Goal: Use online tool/utility: Utilize a website feature to perform a specific function

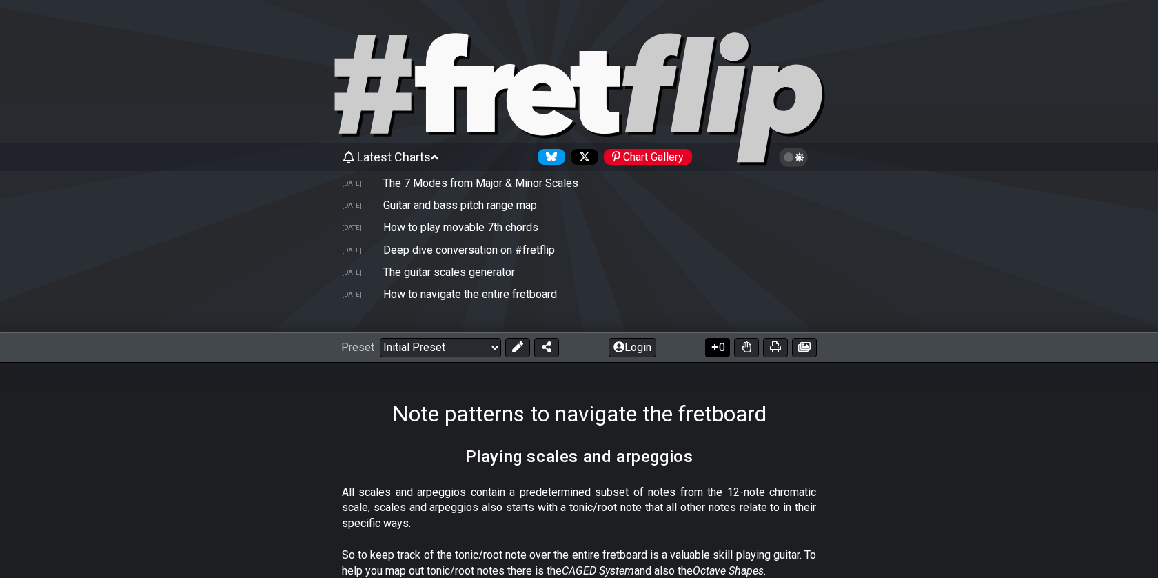
click at [720, 348] on button "0" at bounding box center [717, 347] width 25 height 19
click at [751, 353] on button at bounding box center [746, 347] width 25 height 19
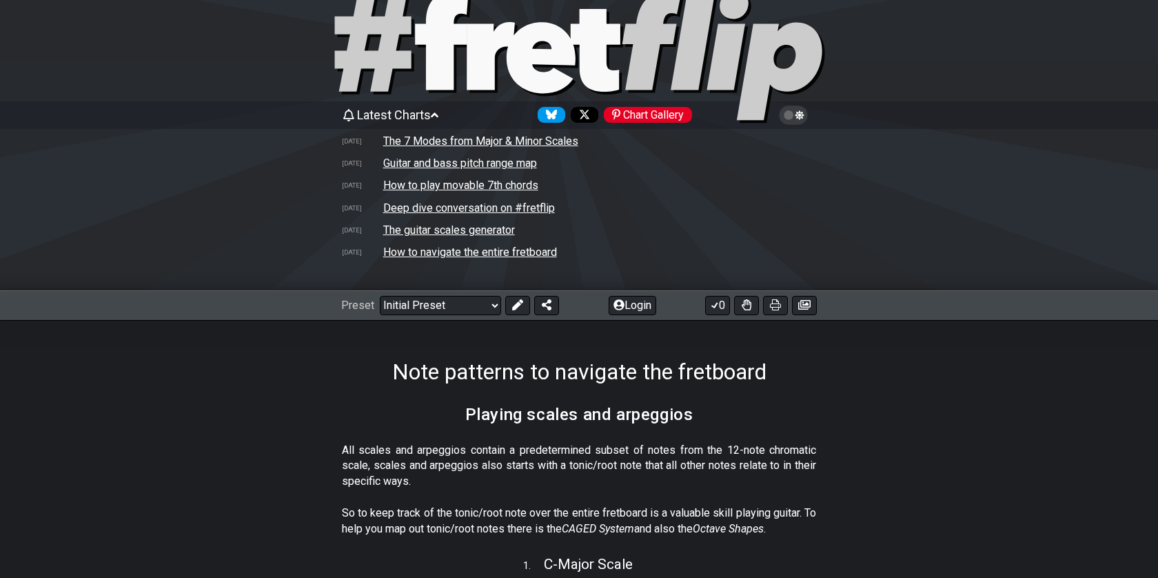
scroll to position [45, 0]
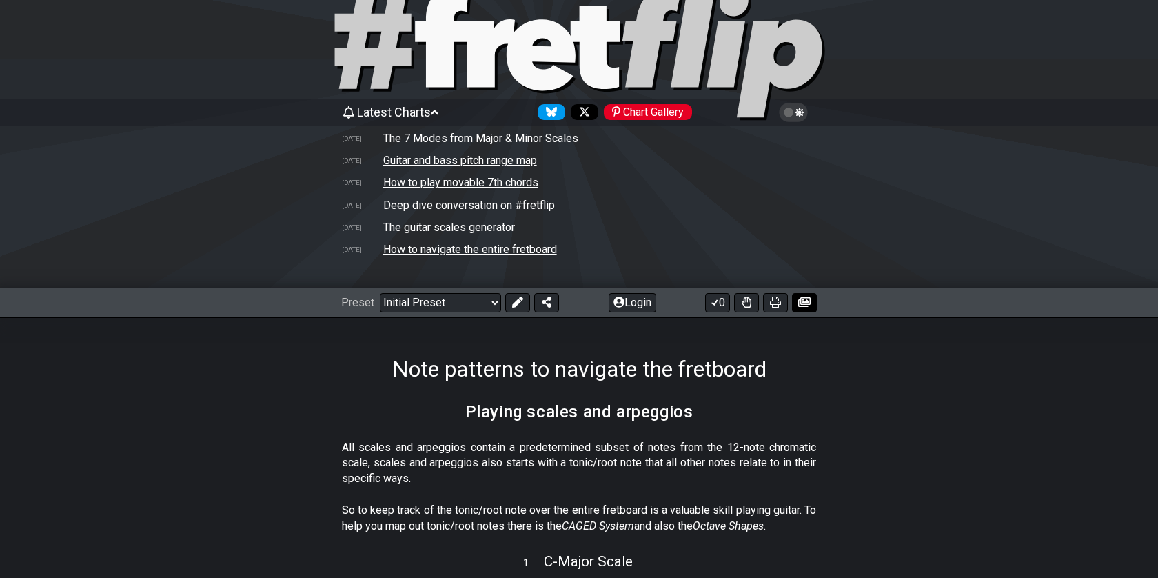
click at [798, 304] on icon at bounding box center [804, 301] width 12 height 11
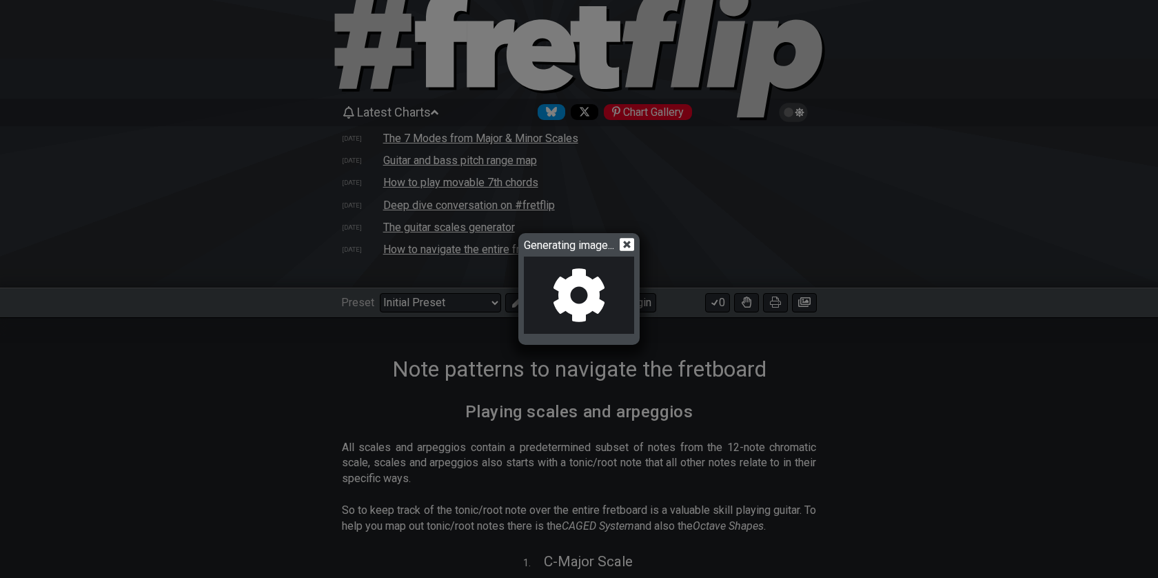
click at [634, 244] on icon at bounding box center [627, 244] width 14 height 13
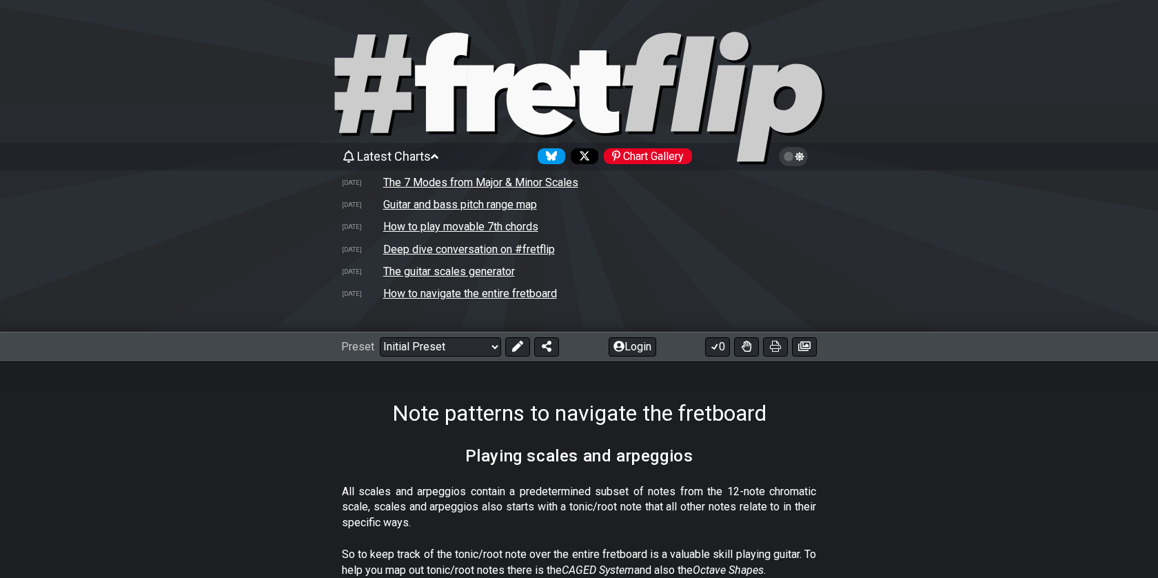
scroll to position [0, 0]
click at [418, 341] on select "Welcome to #fretflip! Initial Preset Custom Preset Minor Pentatonic Major Penta…" at bounding box center [440, 347] width 121 height 19
select select "/welcome"
click at [380, 338] on select "Welcome to #fretflip! Initial Preset Custom Preset Minor Pentatonic Major Penta…" at bounding box center [440, 347] width 121 height 19
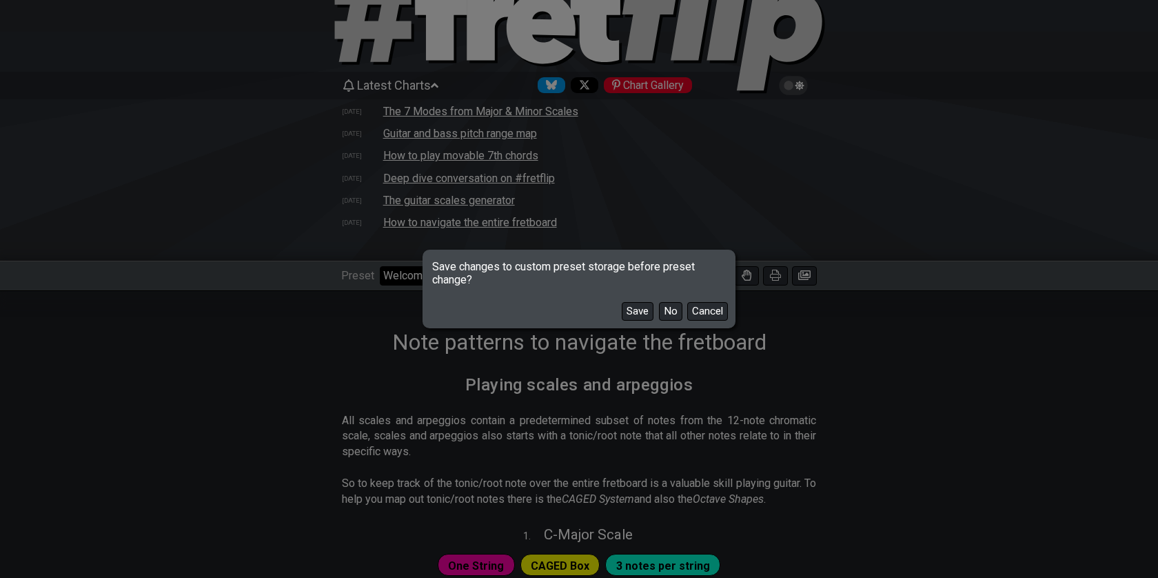
scroll to position [86, 0]
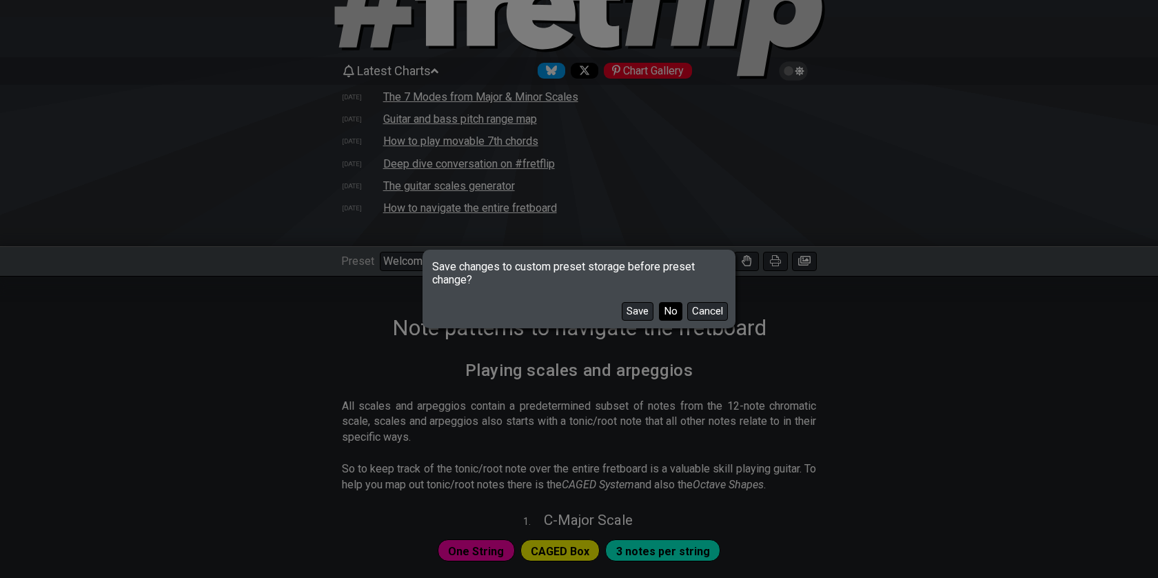
drag, startPoint x: 418, startPoint y: 341, endPoint x: 676, endPoint y: 314, distance: 259.9
click at [676, 314] on button "No" at bounding box center [670, 311] width 23 height 19
select select "C"
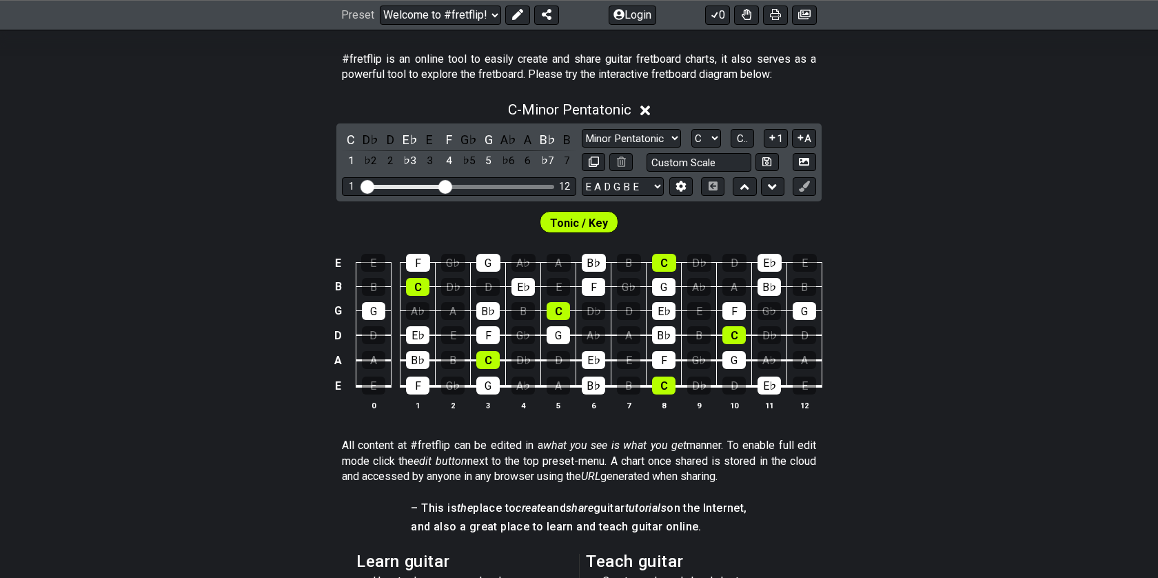
scroll to position [394, 0]
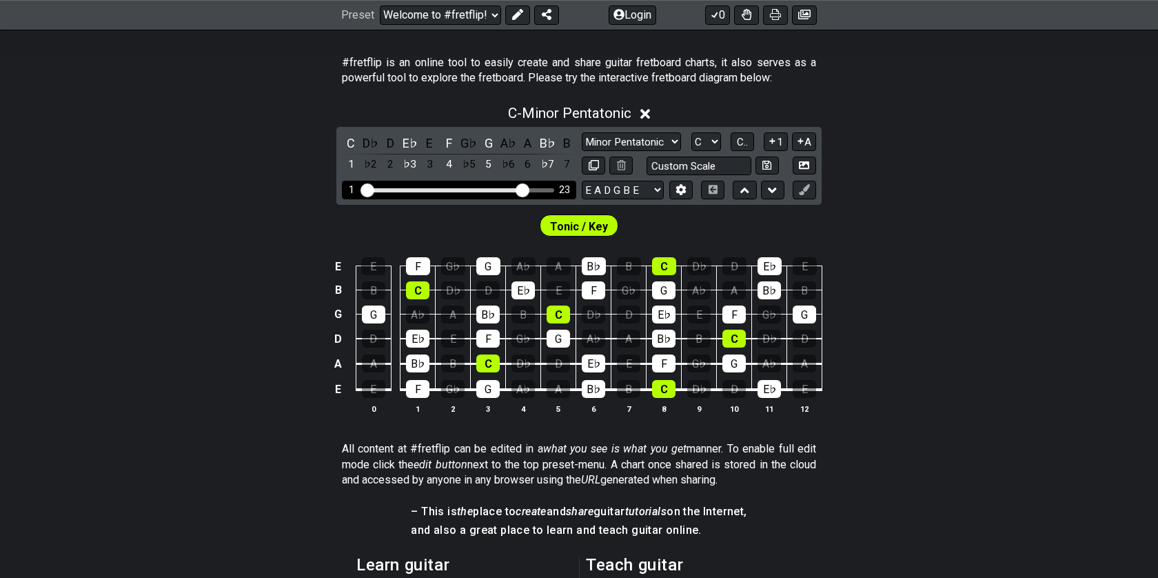
drag, startPoint x: 676, startPoint y: 314, endPoint x: 526, endPoint y: 194, distance: 192.2
click at [526, 189] on input "Visible fret range" at bounding box center [459, 189] width 196 height 0
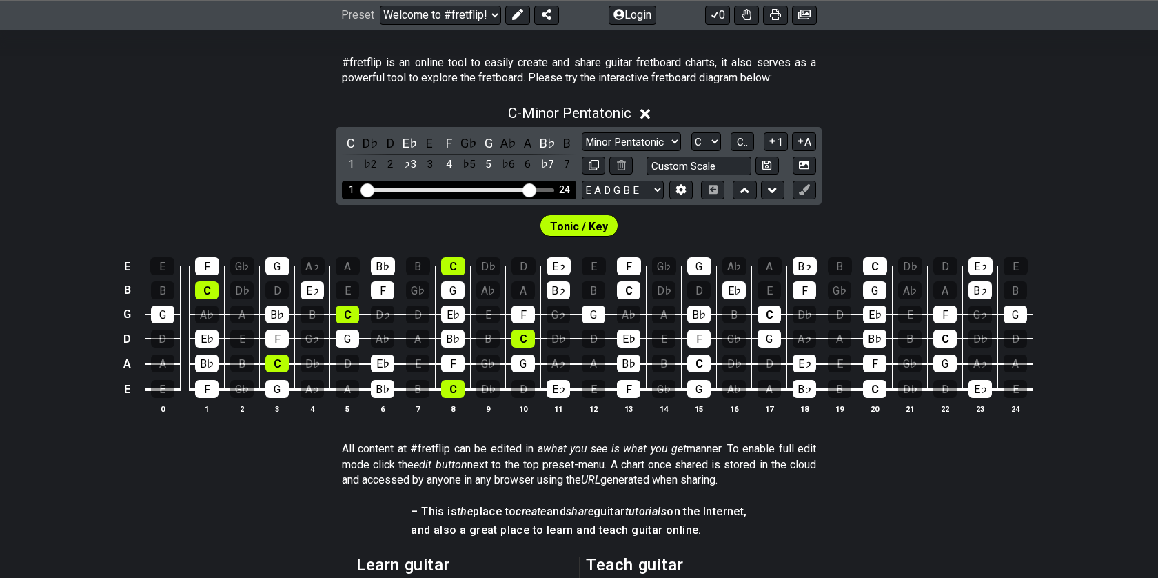
click at [374, 145] on div "D♭" at bounding box center [371, 143] width 18 height 19
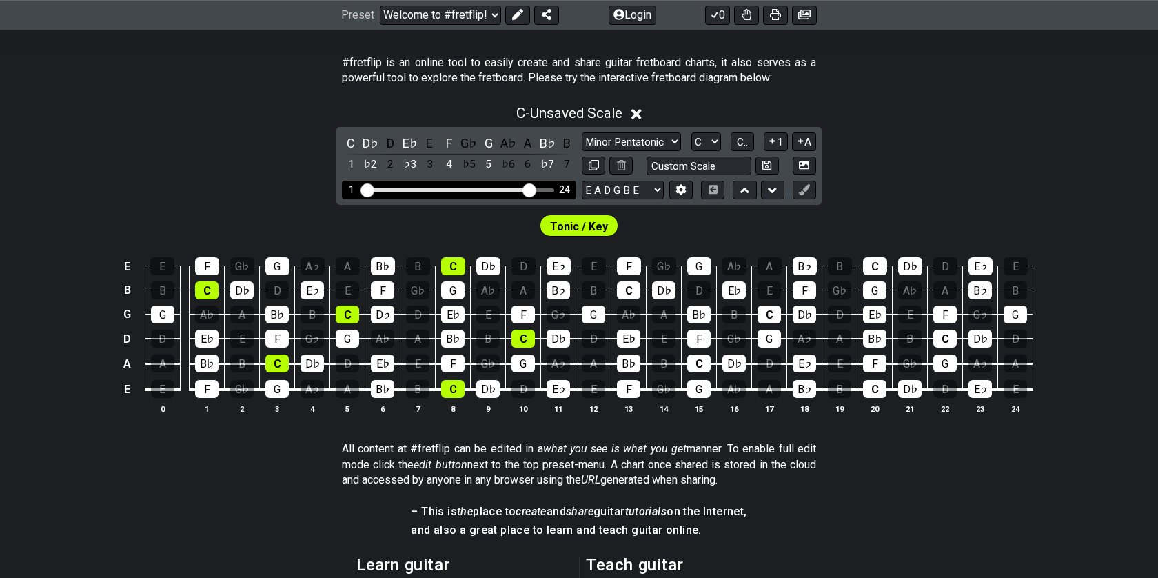
click at [391, 145] on div "D" at bounding box center [390, 143] width 18 height 19
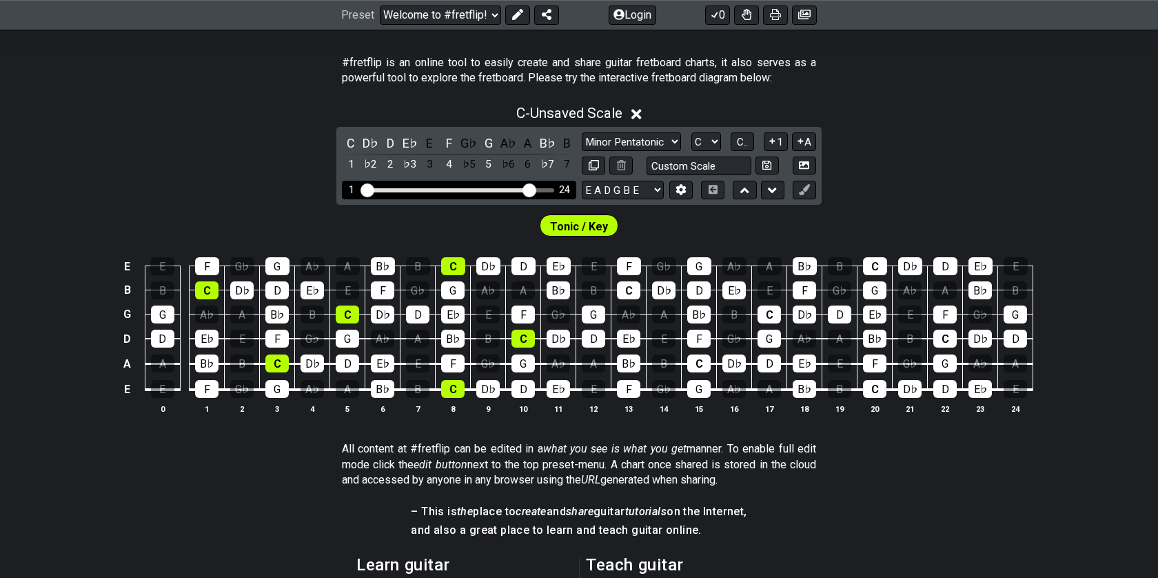
click at [422, 143] on div "E" at bounding box center [429, 143] width 18 height 19
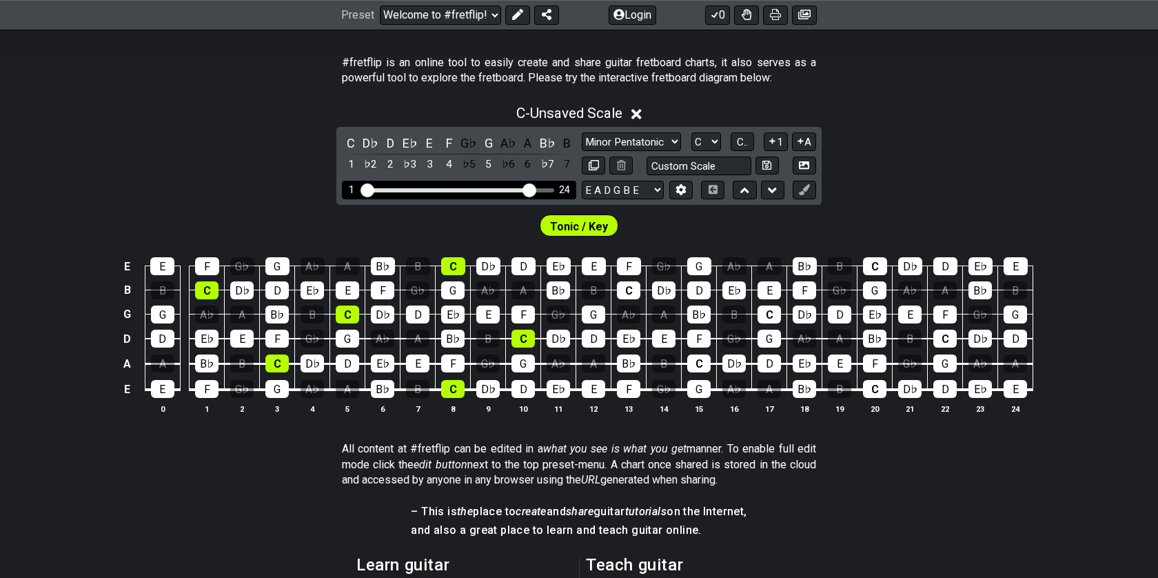
click at [472, 146] on div "G♭" at bounding box center [469, 143] width 18 height 19
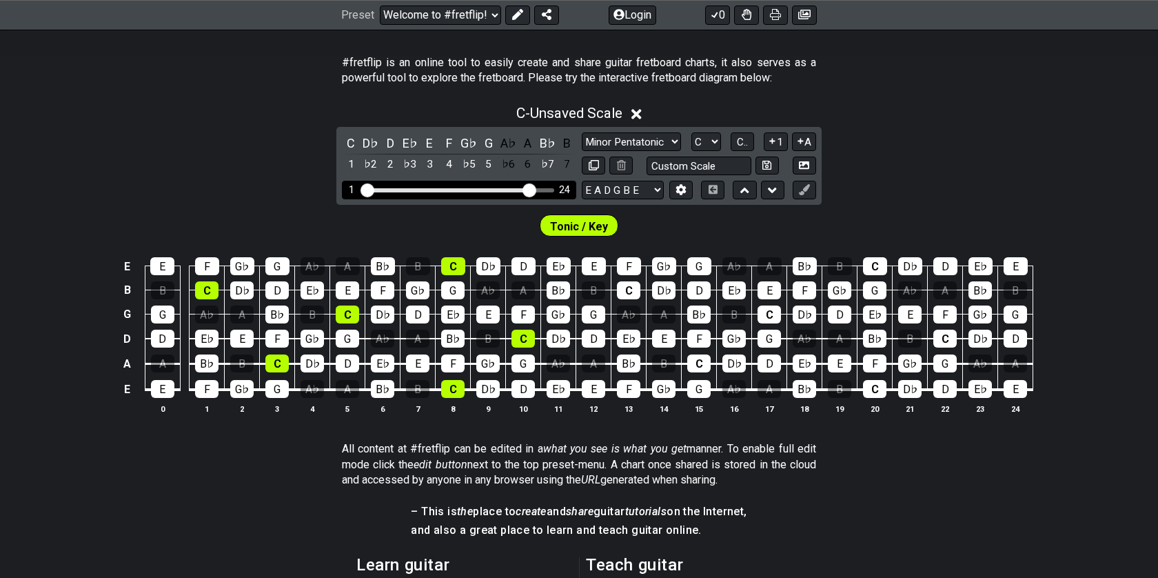
click at [508, 143] on div "A♭" at bounding box center [508, 143] width 18 height 19
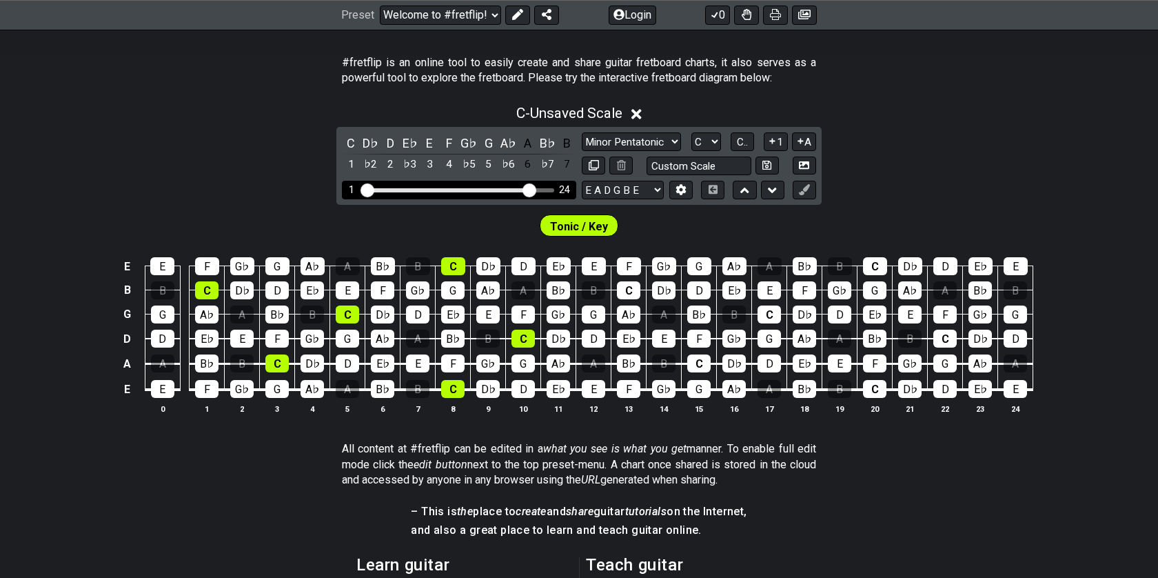
click at [527, 143] on div "A" at bounding box center [528, 143] width 18 height 19
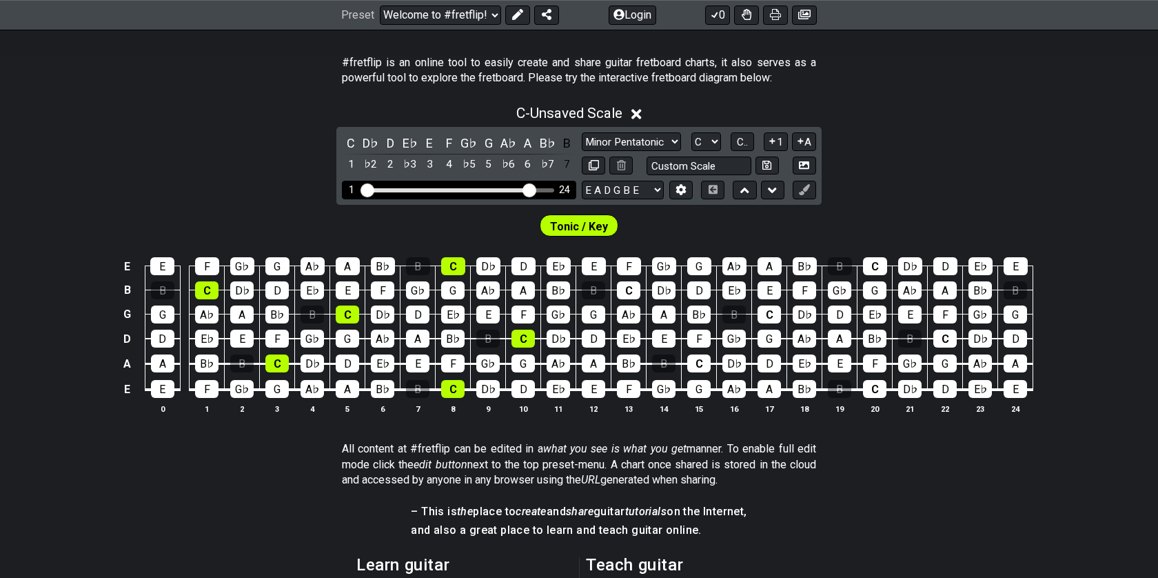
click at [571, 145] on div "B" at bounding box center [567, 143] width 18 height 19
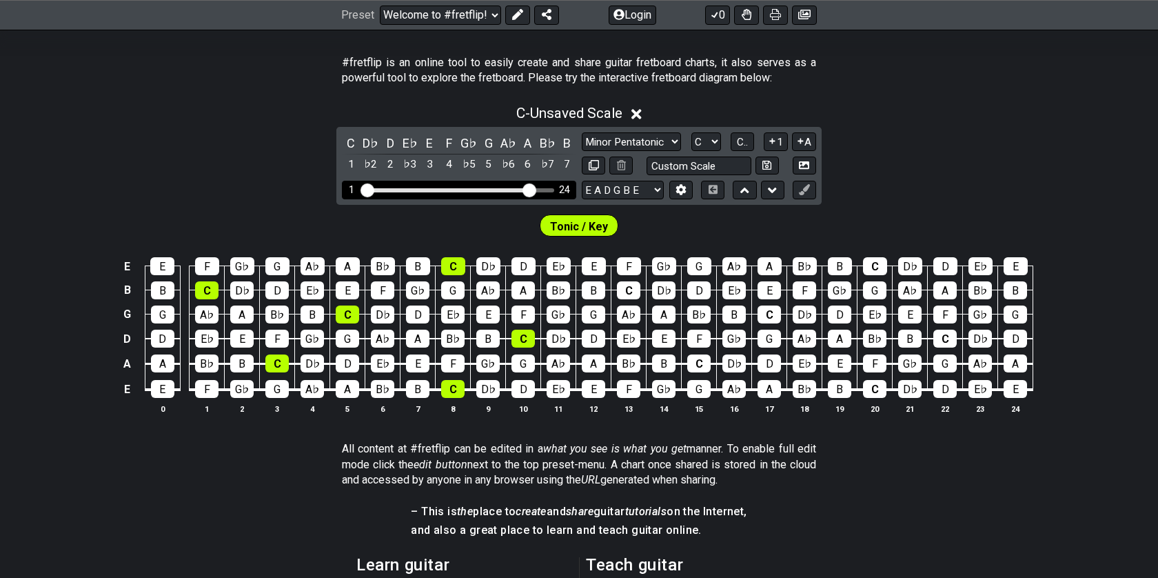
click at [371, 143] on div "D♭" at bounding box center [371, 143] width 18 height 19
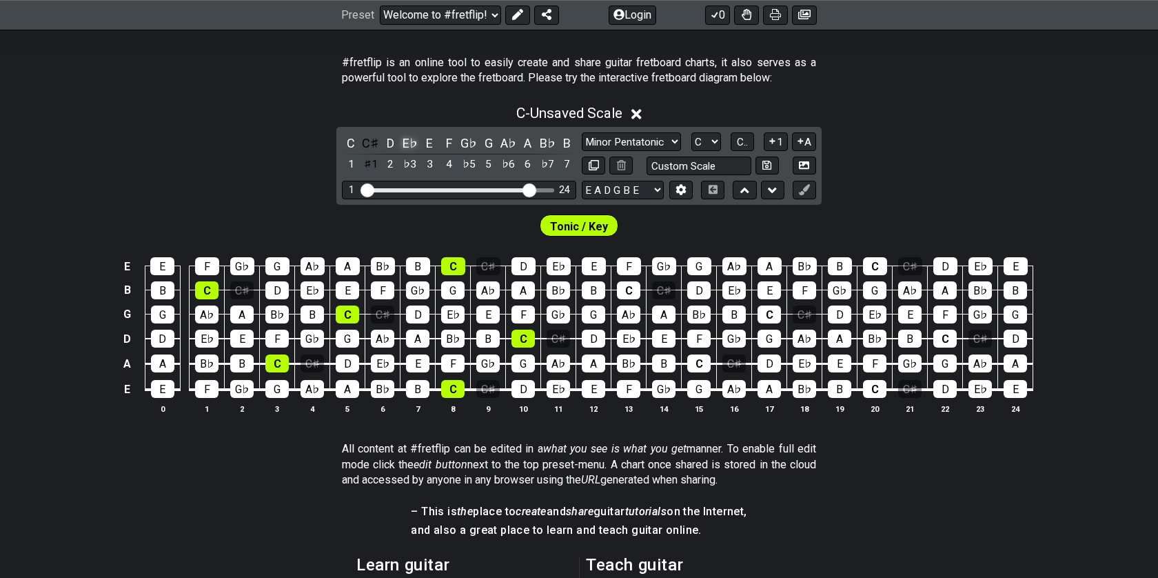
drag, startPoint x: 526, startPoint y: 194, endPoint x: 414, endPoint y: 141, distance: 124.2
click at [414, 141] on div "E♭" at bounding box center [410, 143] width 18 height 19
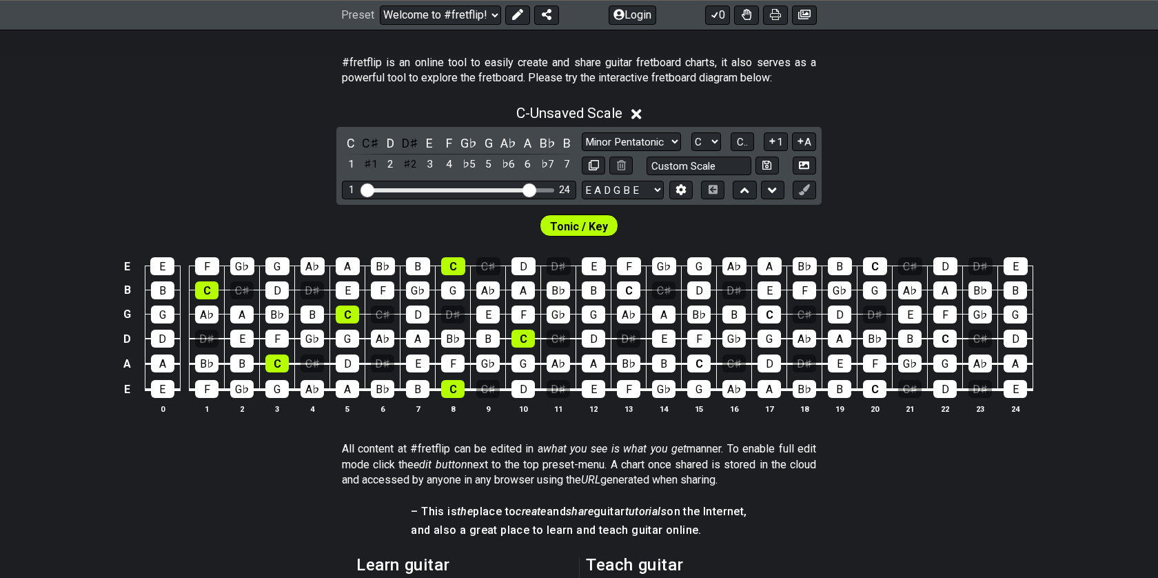
click at [469, 136] on div "G♭" at bounding box center [469, 143] width 18 height 19
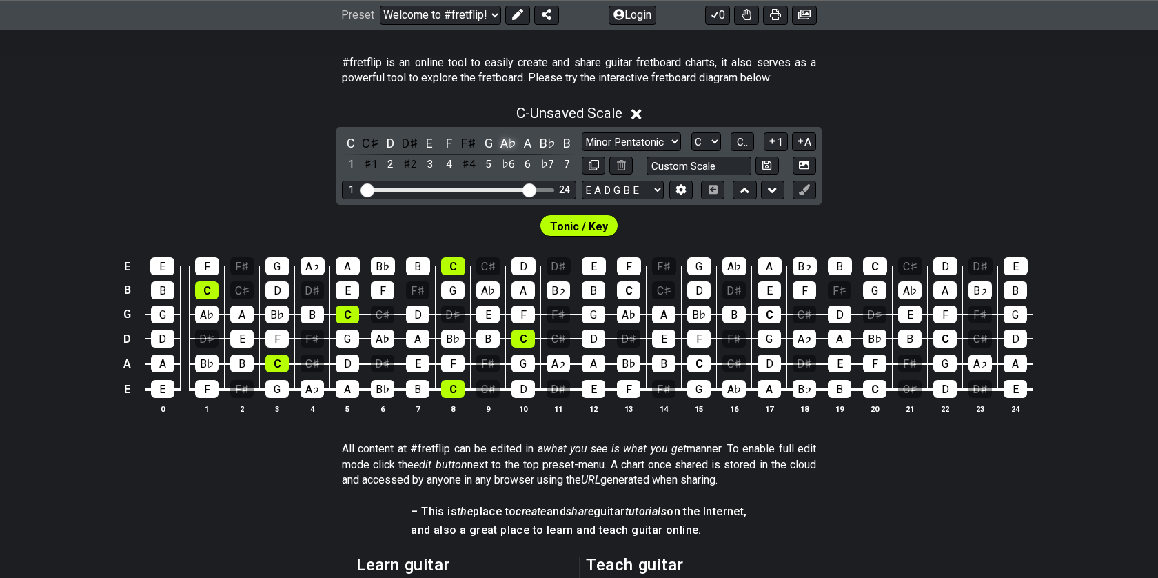
drag, startPoint x: 414, startPoint y: 141, endPoint x: 508, endPoint y: 136, distance: 94.5
click at [508, 136] on div "A♭" at bounding box center [508, 143] width 18 height 19
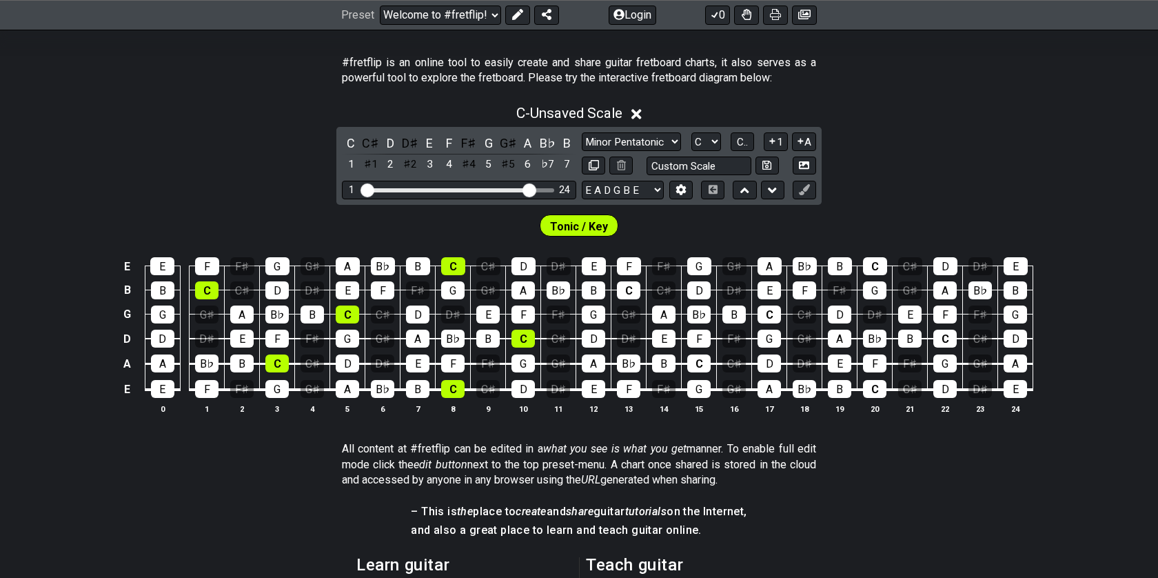
click at [542, 138] on div "B♭" at bounding box center [547, 143] width 18 height 19
